Goal: Task Accomplishment & Management: Manage account settings

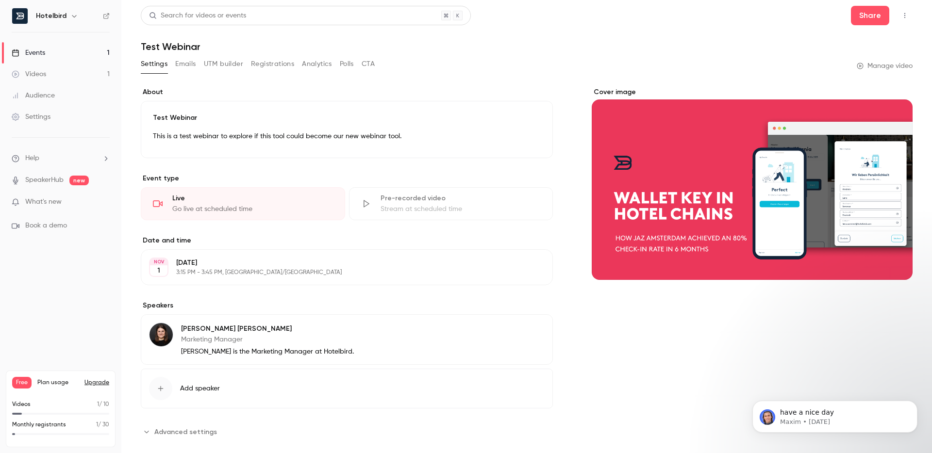
click at [201, 263] on p "Saturday, November 1" at bounding box center [338, 263] width 325 height 10
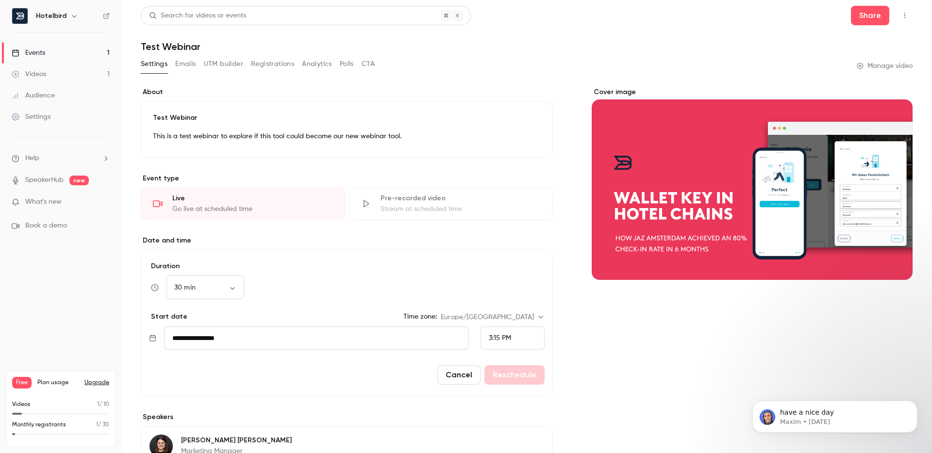
click at [188, 60] on button "Emails" at bounding box center [185, 64] width 20 height 16
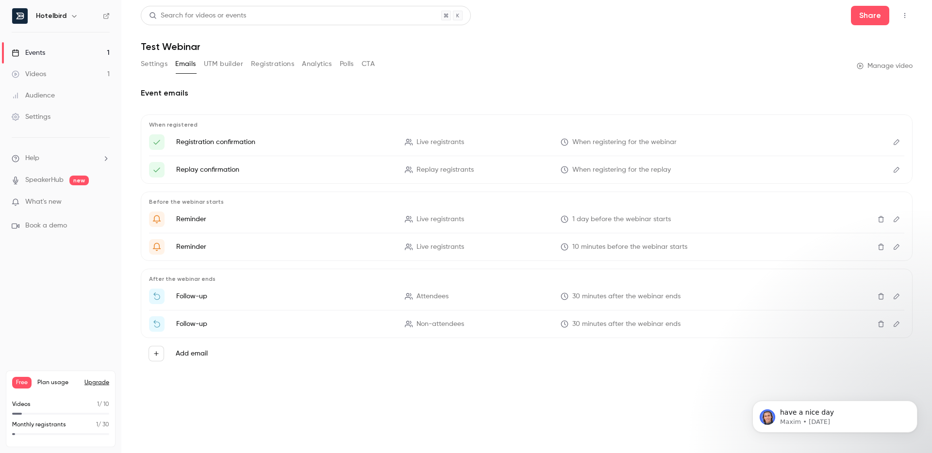
click at [162, 64] on button "Settings" at bounding box center [154, 64] width 27 height 16
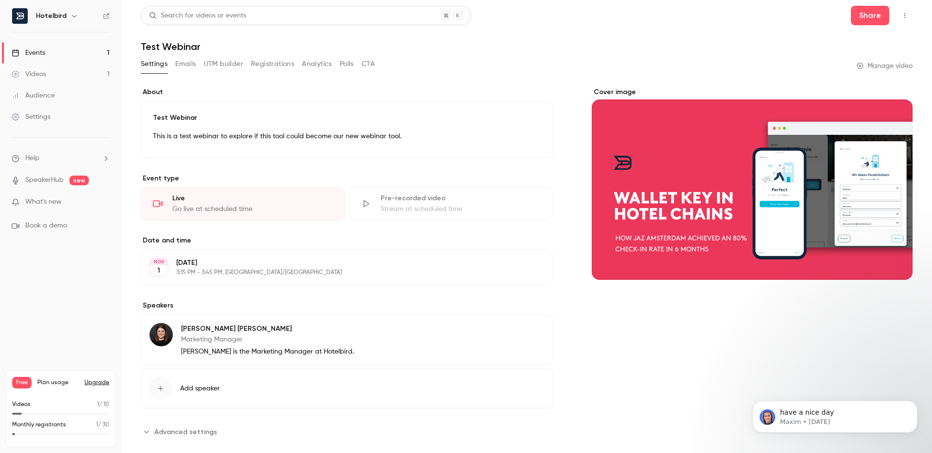
click at [72, 49] on link "Events 1" at bounding box center [60, 52] width 121 height 21
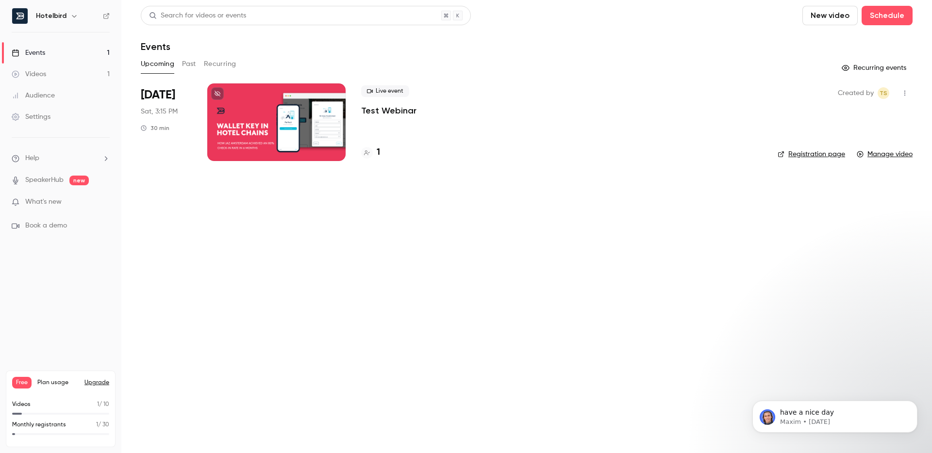
click at [273, 131] on div at bounding box center [276, 123] width 138 height 78
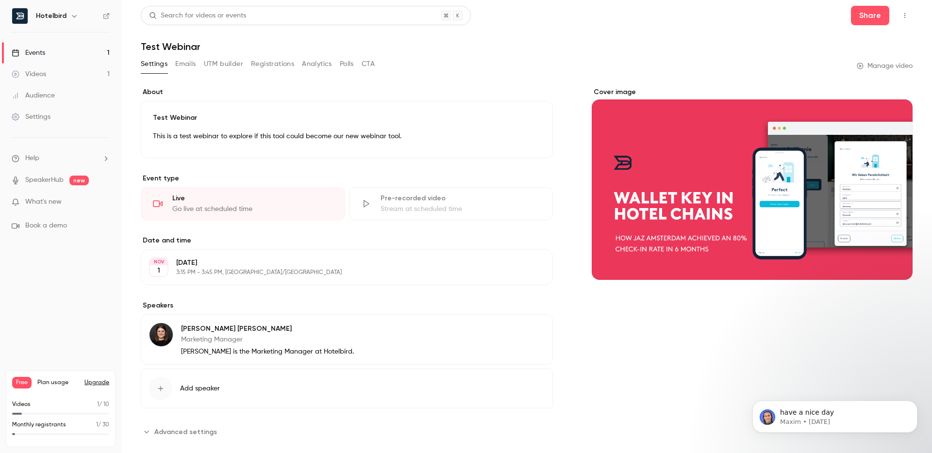
click at [232, 273] on p "3:15 PM - 3:45 PM, [GEOGRAPHIC_DATA]/[GEOGRAPHIC_DATA]" at bounding box center [338, 273] width 325 height 8
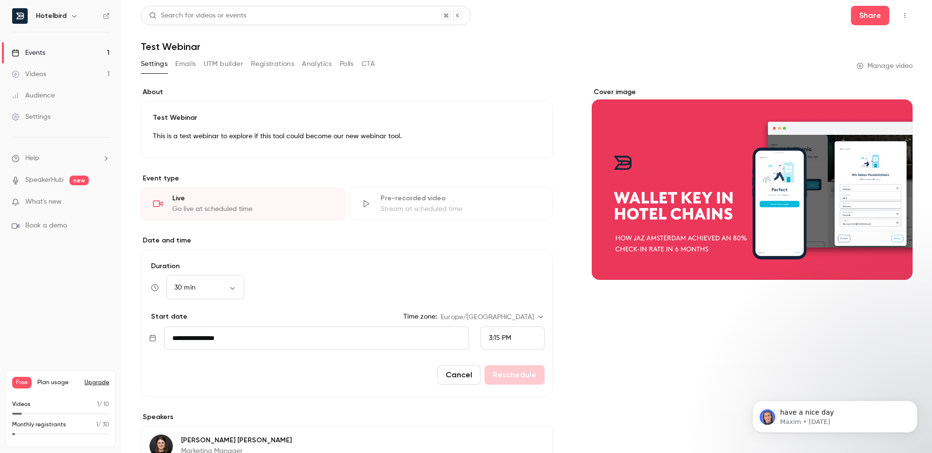
click at [234, 344] on input "**********" at bounding box center [316, 338] width 305 height 23
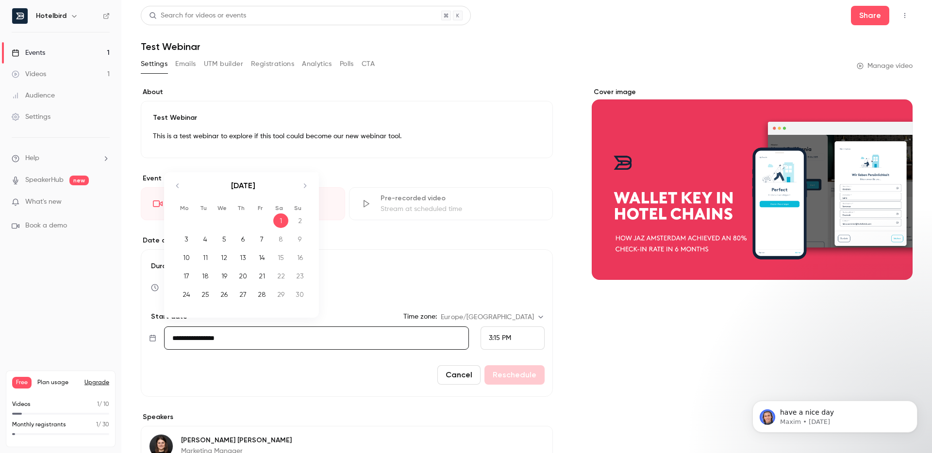
click at [189, 240] on div "3" at bounding box center [186, 239] width 15 height 15
type input "**********"
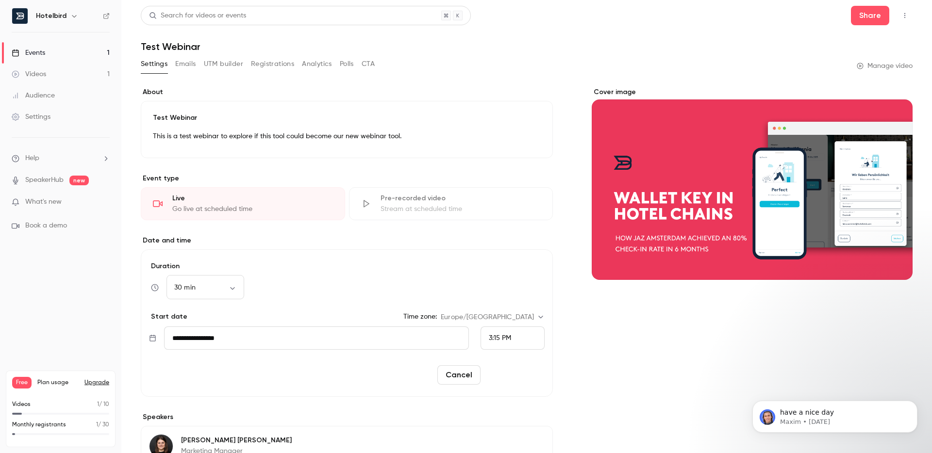
click at [507, 378] on button "Reschedule" at bounding box center [515, 375] width 60 height 19
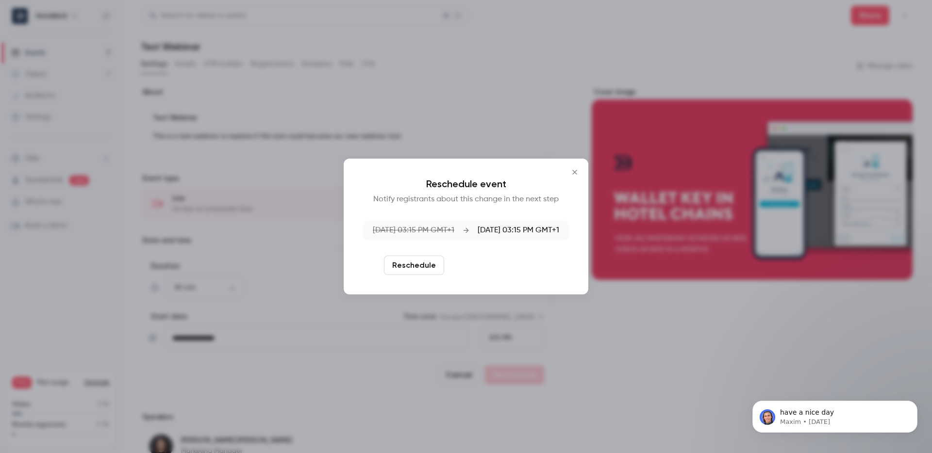
click at [505, 267] on button "Reschedule and notify" at bounding box center [498, 265] width 100 height 19
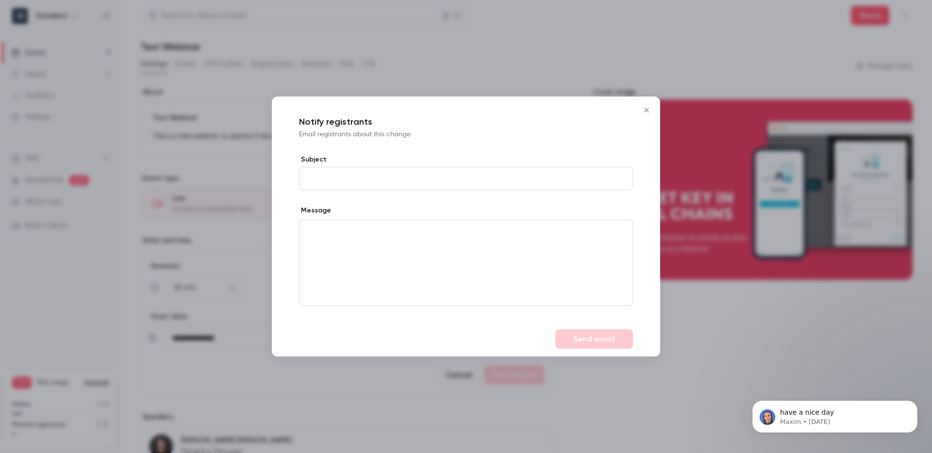
click at [649, 111] on icon "Close" at bounding box center [647, 110] width 12 height 8
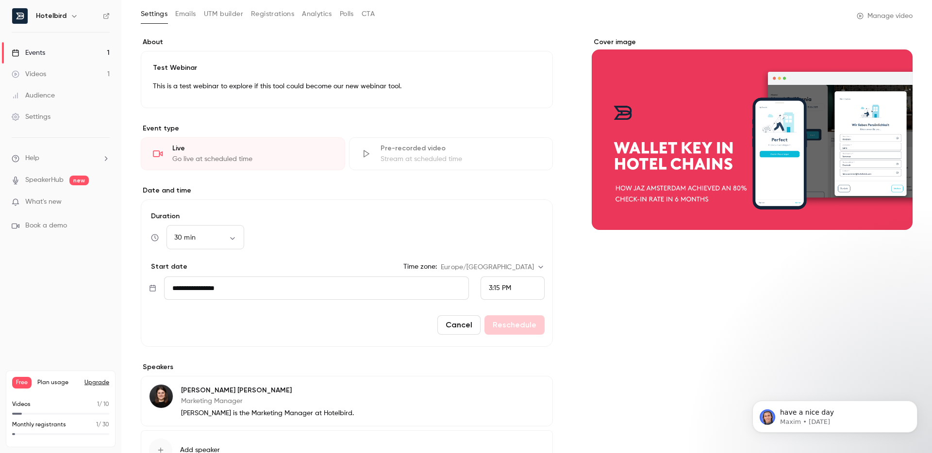
scroll to position [29, 0]
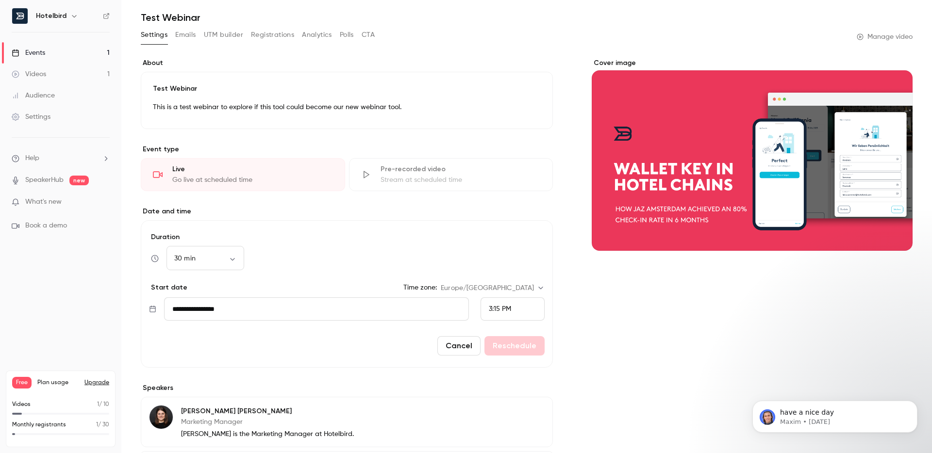
click at [191, 39] on button "Emails" at bounding box center [185, 35] width 20 height 16
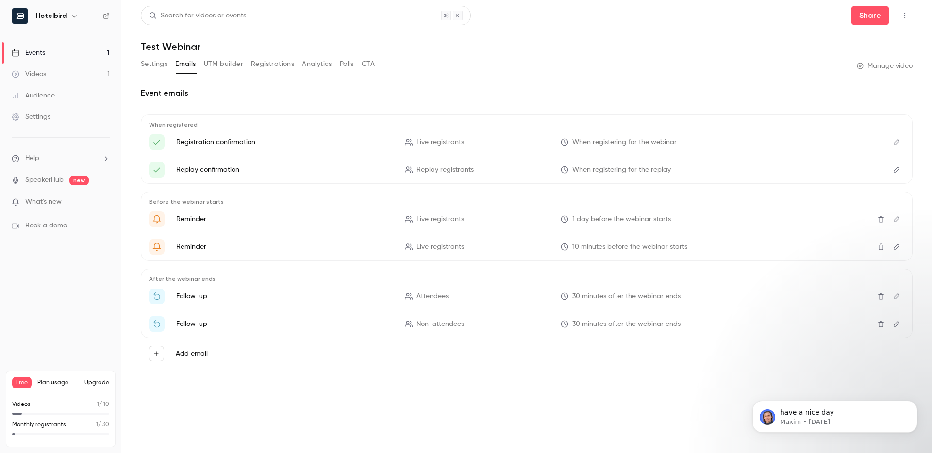
click at [36, 52] on div "Events" at bounding box center [28, 53] width 33 height 10
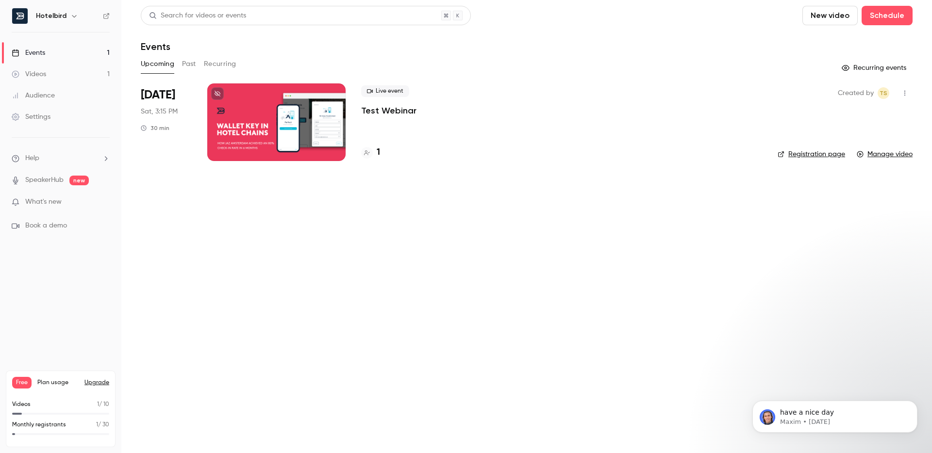
click at [240, 113] on div at bounding box center [276, 123] width 138 height 78
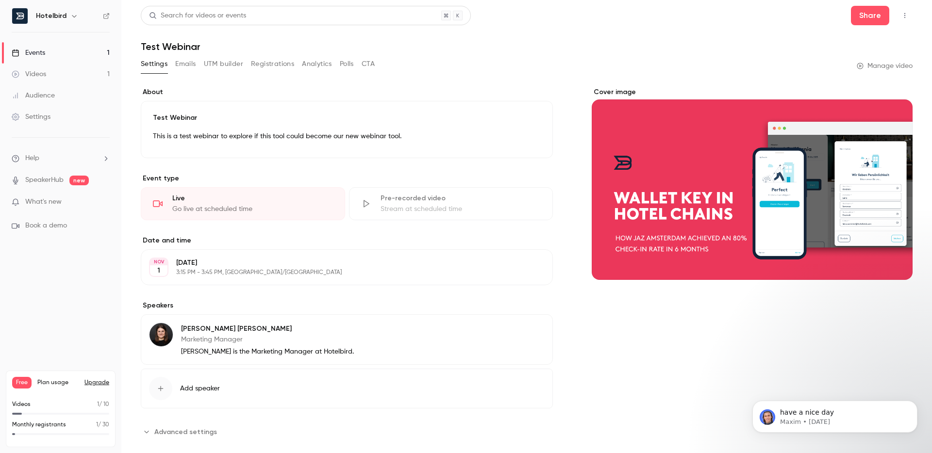
click at [218, 267] on p "Saturday, November 1" at bounding box center [338, 263] width 325 height 10
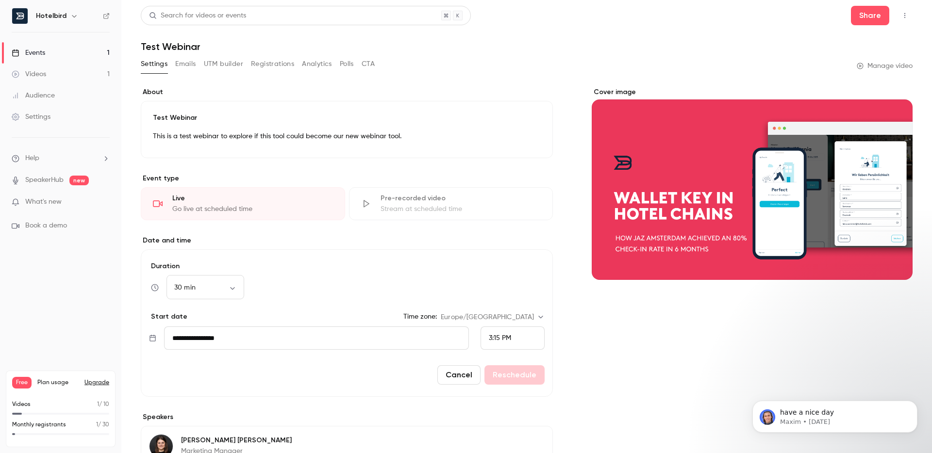
click at [427, 333] on input "**********" at bounding box center [316, 338] width 305 height 23
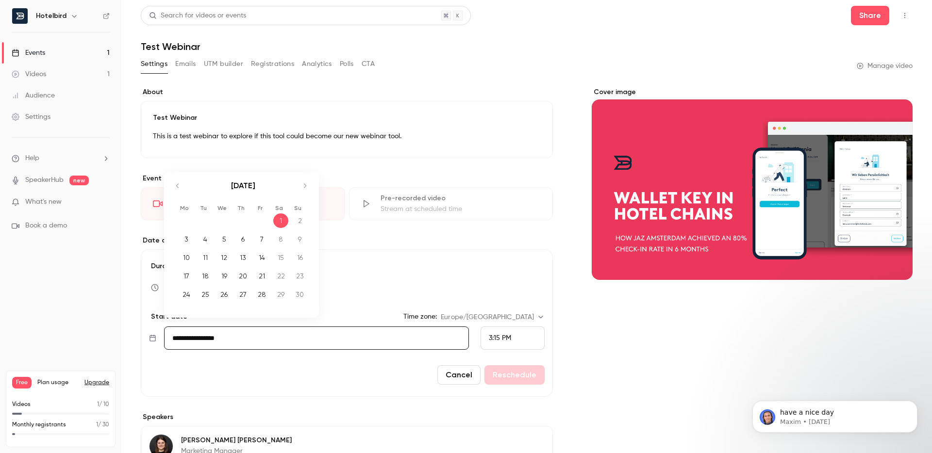
click at [264, 254] on div "14" at bounding box center [261, 258] width 15 height 15
type input "**********"
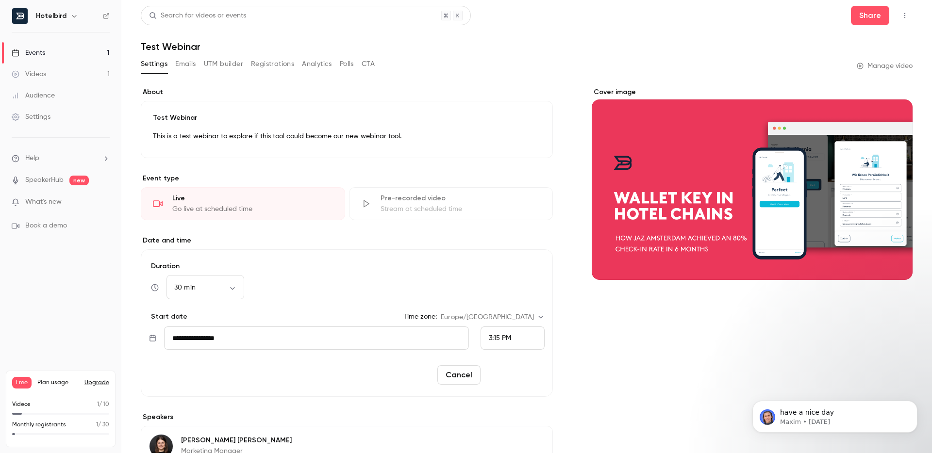
click at [504, 375] on button "Reschedule" at bounding box center [515, 375] width 60 height 19
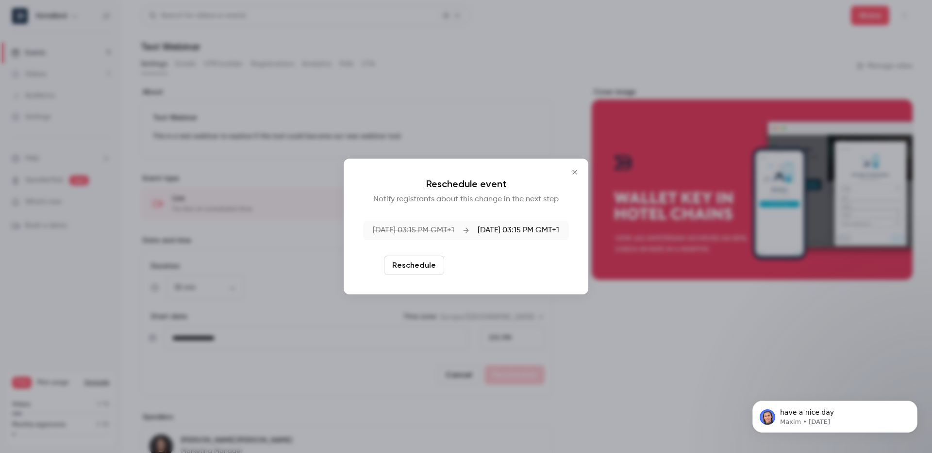
click at [485, 269] on button "Reschedule and notify" at bounding box center [498, 265] width 100 height 19
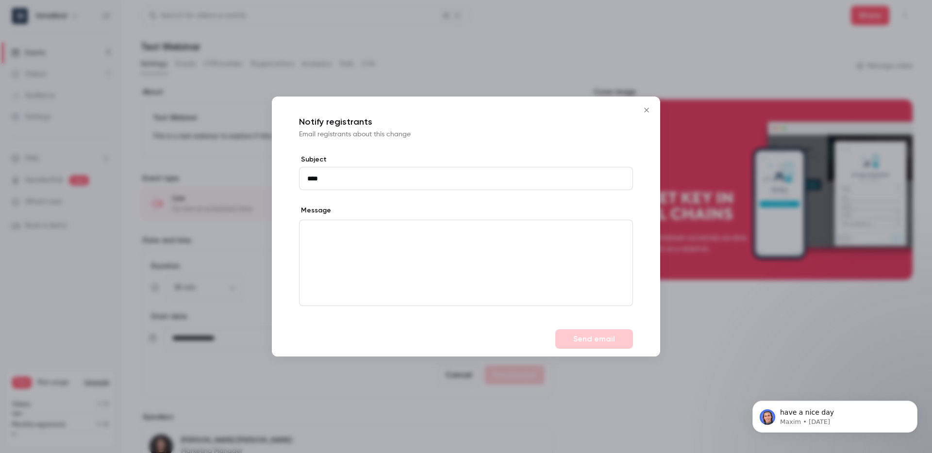
type input "****"
click at [485, 263] on div "editor" at bounding box center [466, 262] width 333 height 85
click at [623, 330] on button "Send email" at bounding box center [594, 339] width 78 height 19
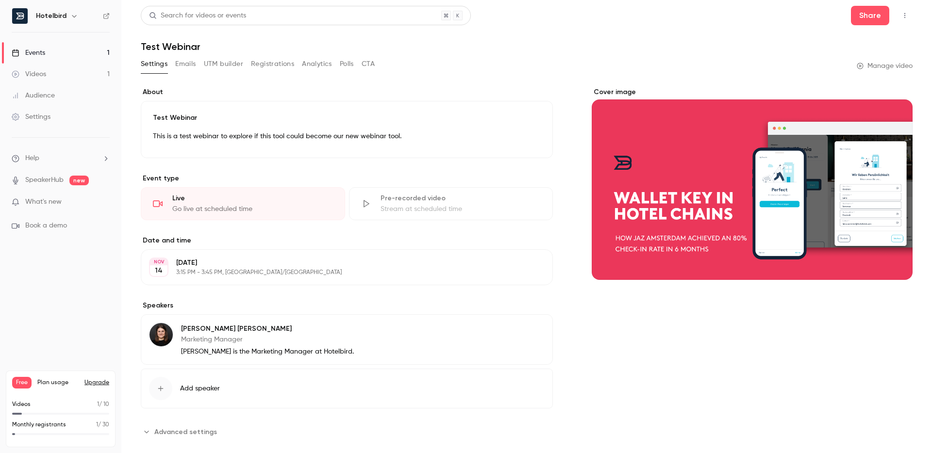
click at [207, 204] on div "Go live at scheduled time" at bounding box center [252, 209] width 161 height 10
click at [58, 47] on link "Events 1" at bounding box center [60, 52] width 121 height 21
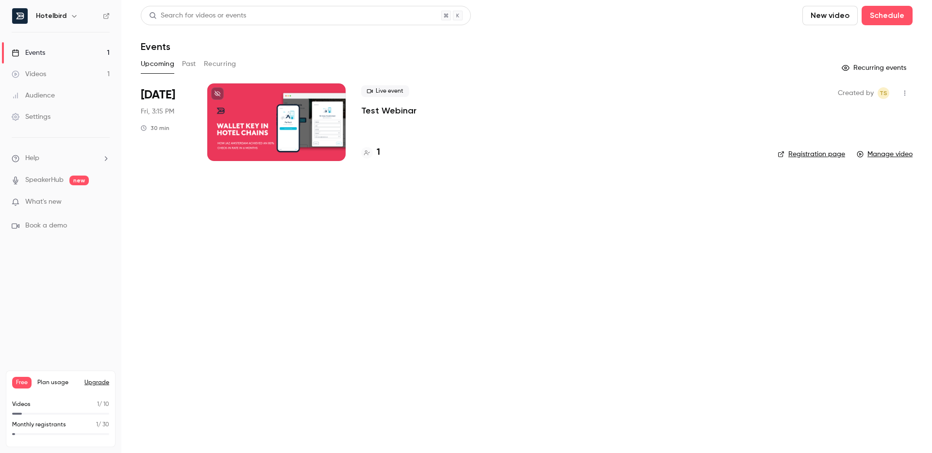
click at [191, 56] on div "Search for videos or events New video Schedule Events Upcoming Past Recurring R…" at bounding box center [527, 89] width 772 height 167
click at [193, 63] on button "Past" at bounding box center [189, 64] width 14 height 16
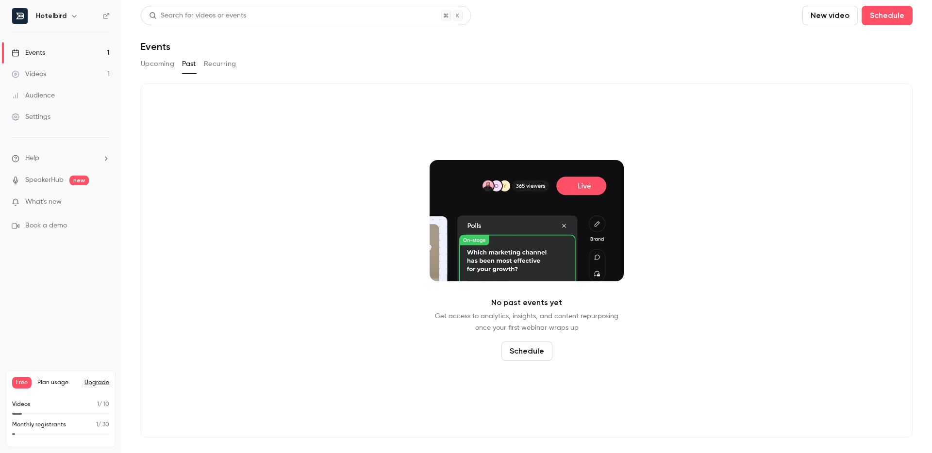
click at [165, 63] on button "Upcoming" at bounding box center [157, 64] width 33 height 16
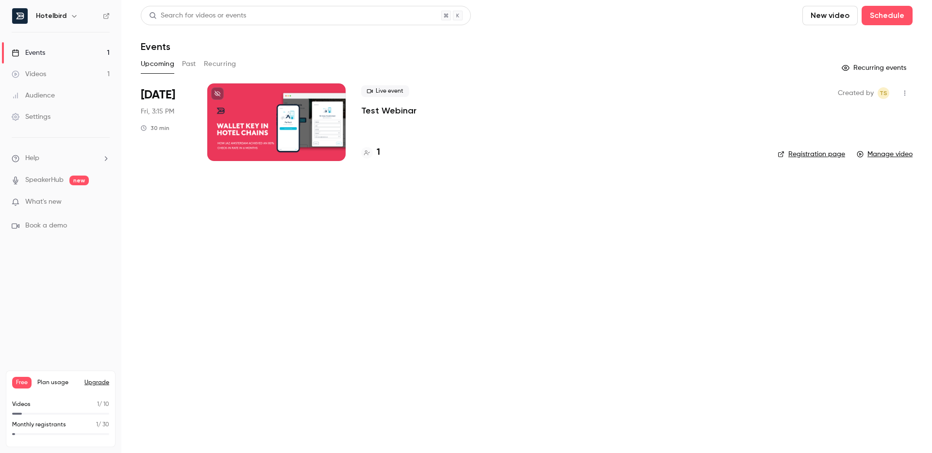
click at [272, 139] on div at bounding box center [276, 123] width 138 height 78
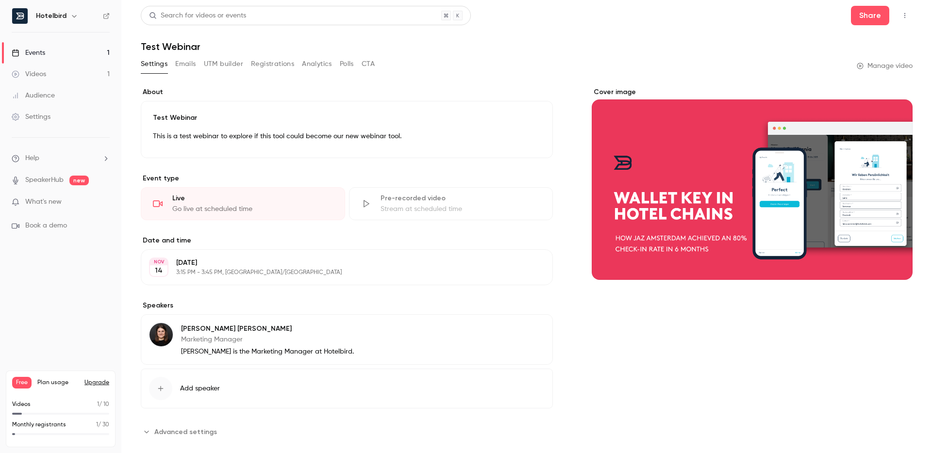
click at [904, 15] on icon "button" at bounding box center [904, 15] width 1 height 5
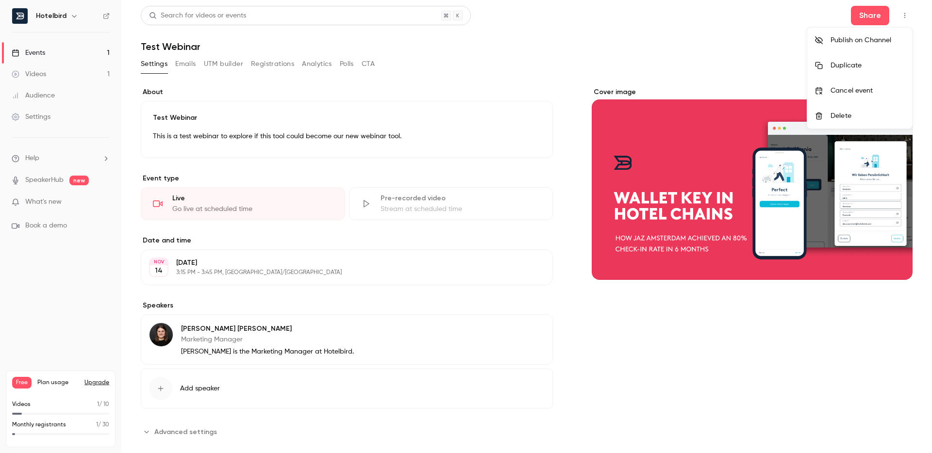
click at [46, 77] on div at bounding box center [466, 226] width 932 height 453
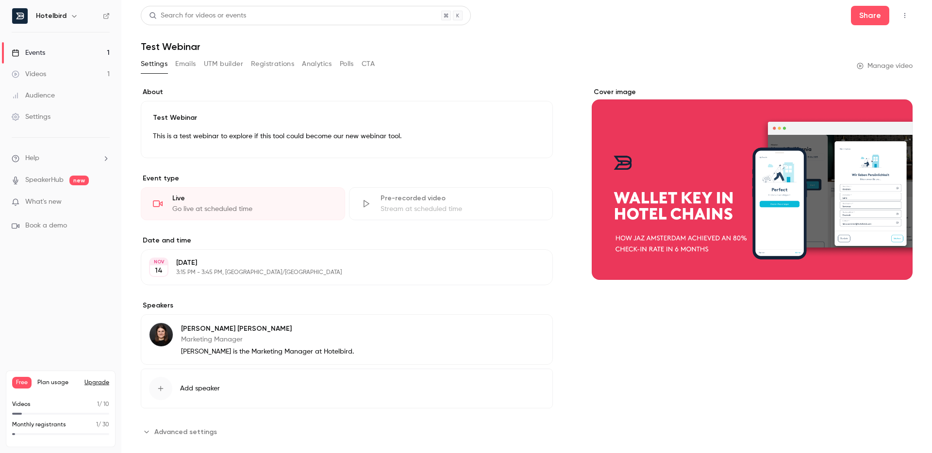
click at [50, 72] on link "Videos 1" at bounding box center [60, 74] width 121 height 21
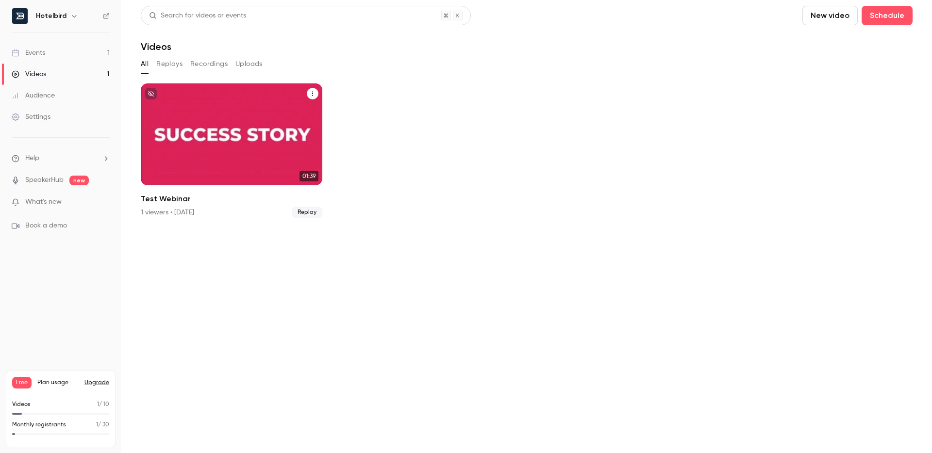
click at [312, 92] on icon "Test Webinar" at bounding box center [313, 94] width 6 height 6
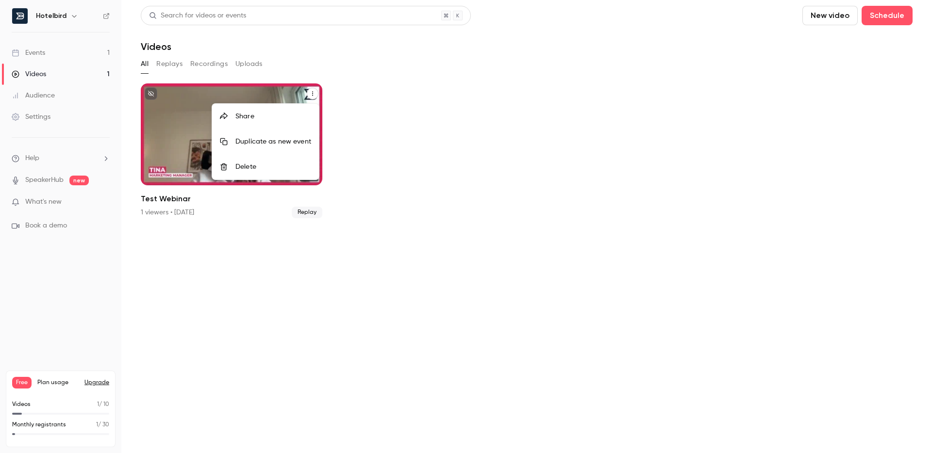
click at [286, 166] on div "Delete" at bounding box center [273, 167] width 76 height 10
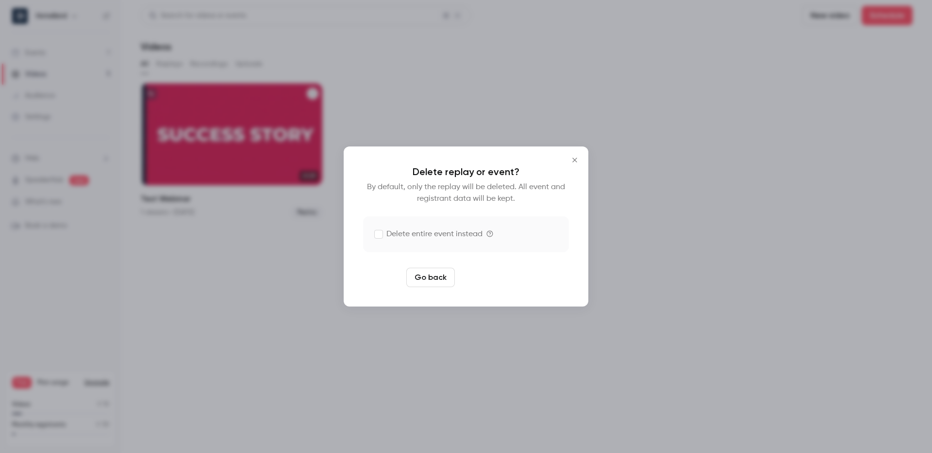
click at [480, 278] on button "Delete replay" at bounding box center [492, 277] width 67 height 19
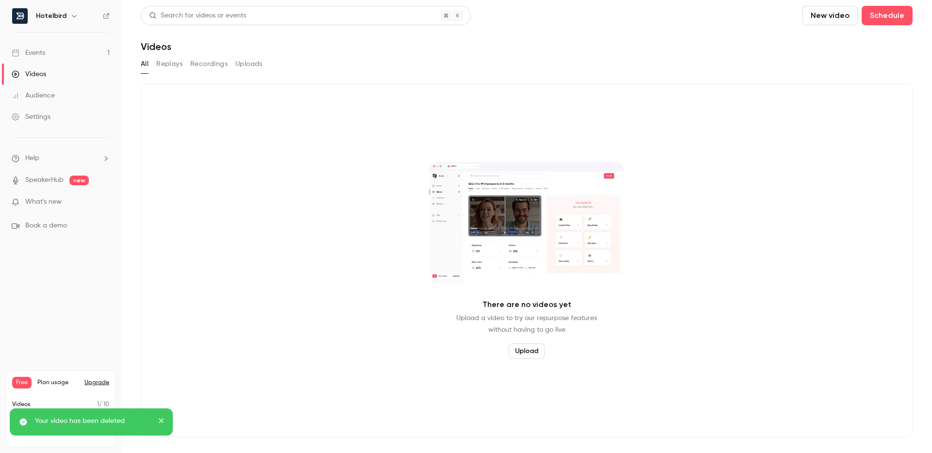
click at [82, 50] on link "Events 1" at bounding box center [60, 52] width 121 height 21
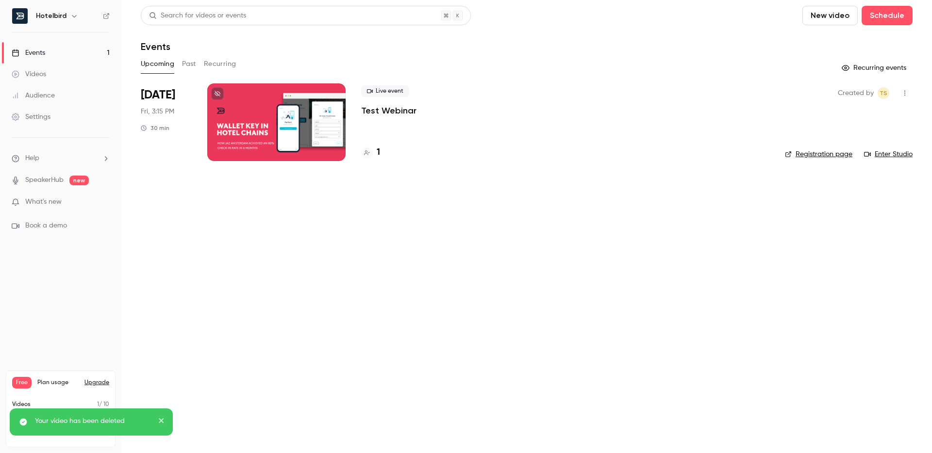
click at [265, 114] on div at bounding box center [276, 123] width 138 height 78
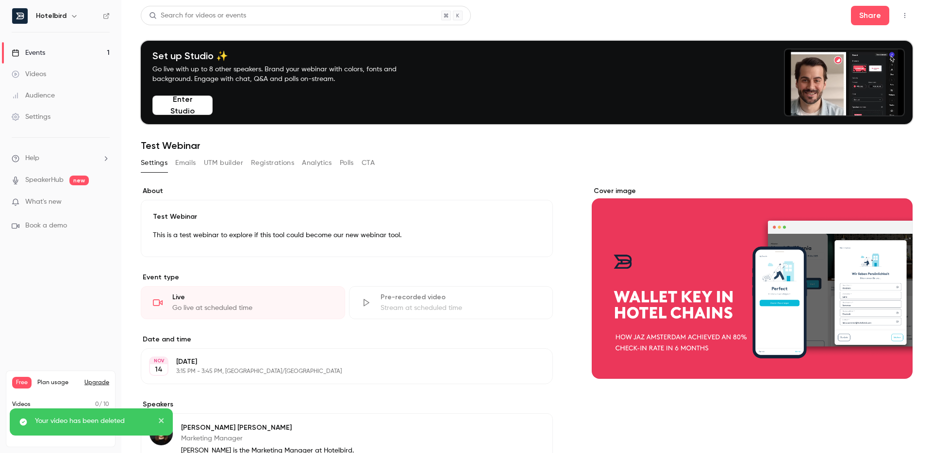
click at [175, 104] on button "Enter Studio" at bounding box center [182, 105] width 60 height 19
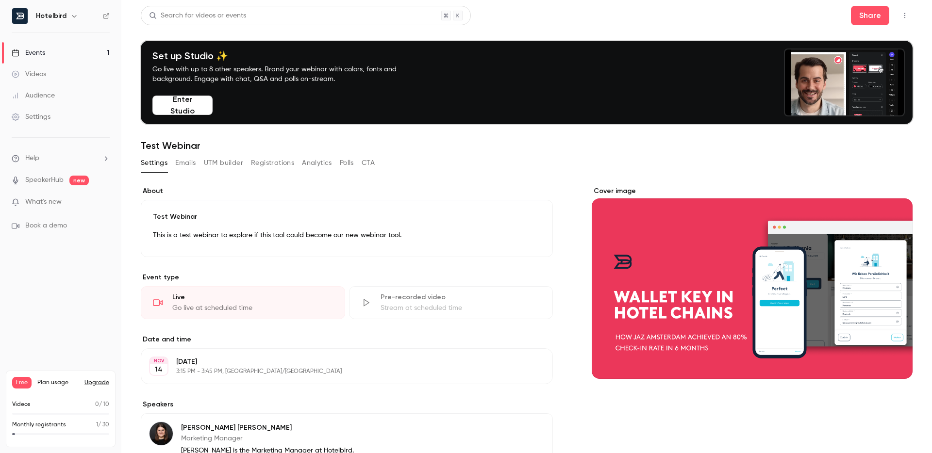
scroll to position [115, 0]
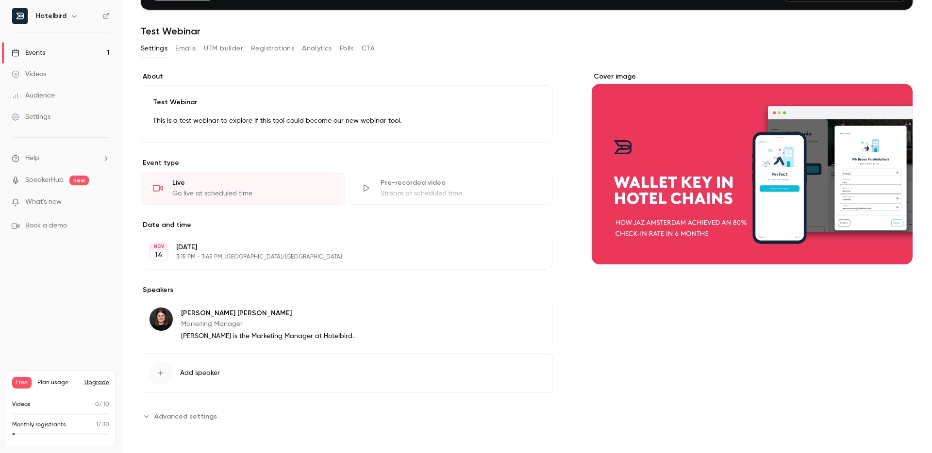
click at [37, 92] on div "Audience" at bounding box center [33, 96] width 43 height 10
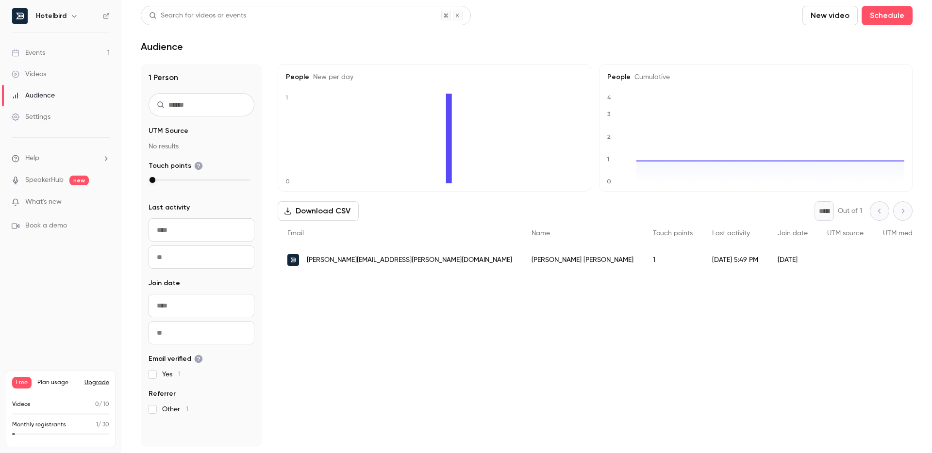
click at [49, 48] on link "Events 1" at bounding box center [60, 52] width 121 height 21
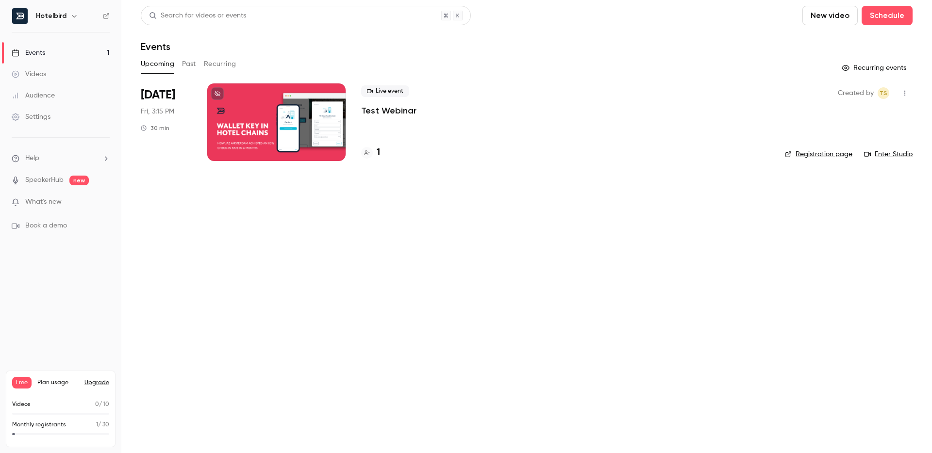
click at [239, 145] on div at bounding box center [276, 123] width 138 height 78
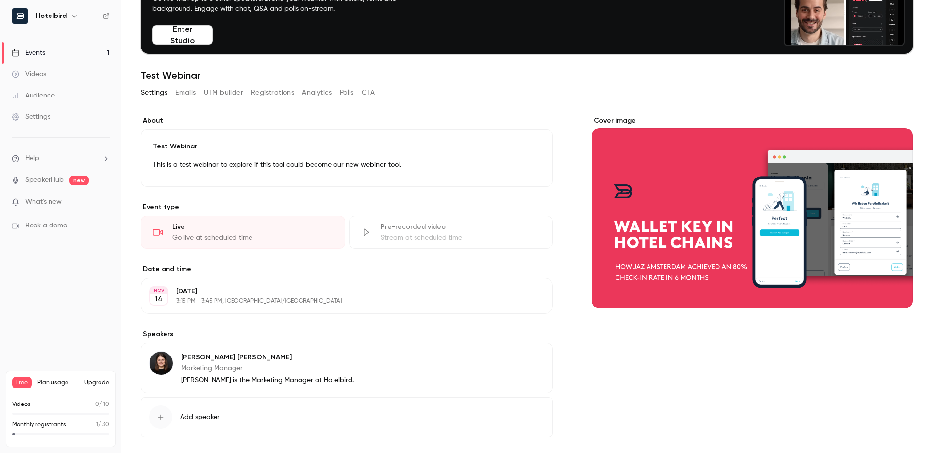
scroll to position [65, 0]
